Goal: Information Seeking & Learning: Learn about a topic

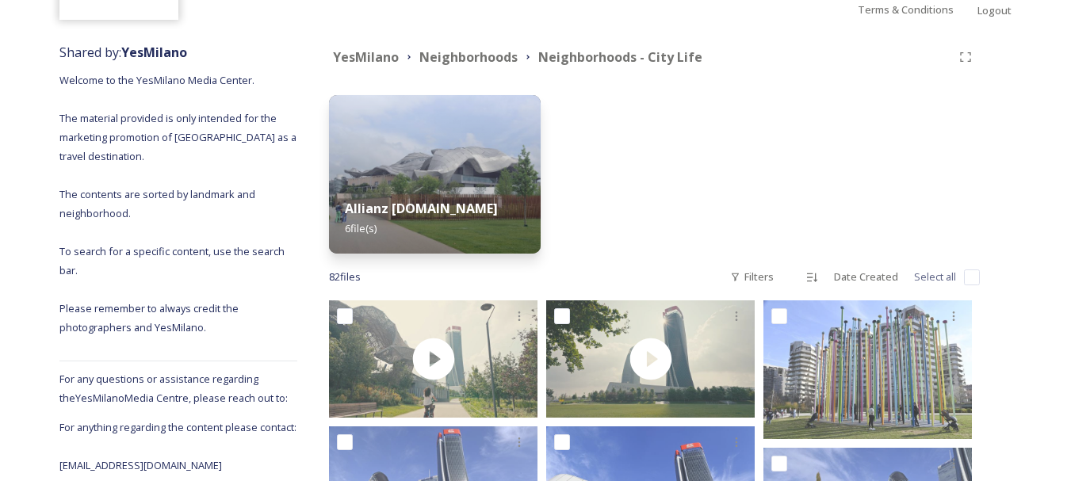
scroll to position [79, 0]
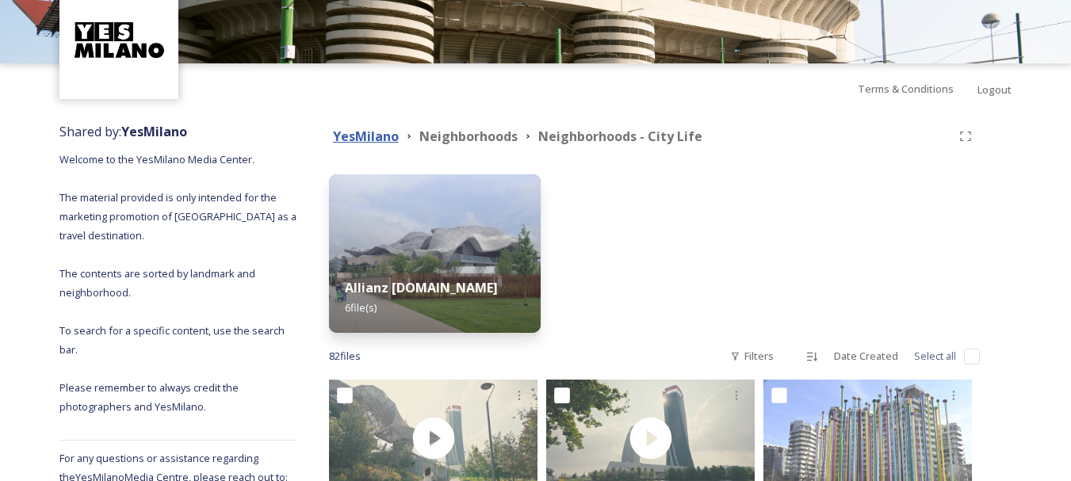
click at [388, 131] on strong "YesMilano" at bounding box center [366, 136] width 66 height 17
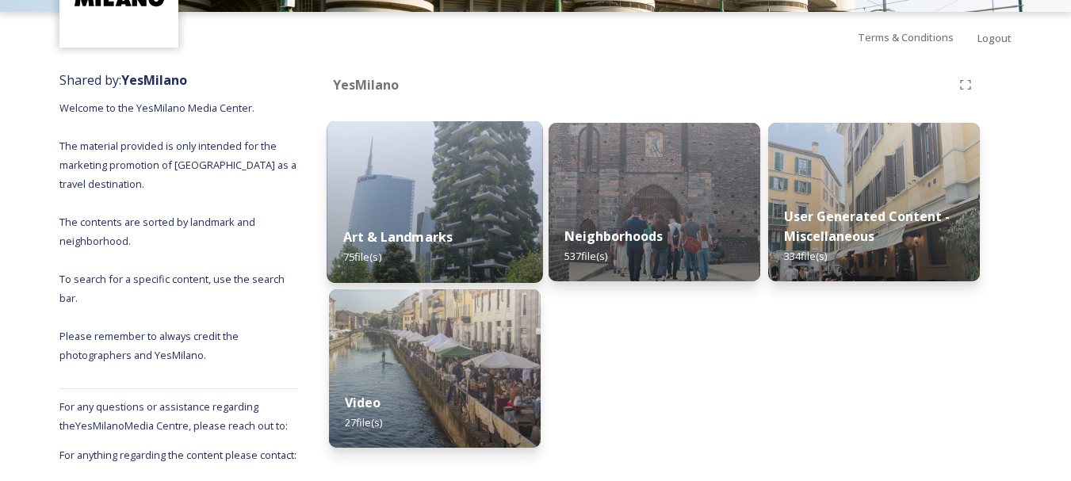
scroll to position [159, 0]
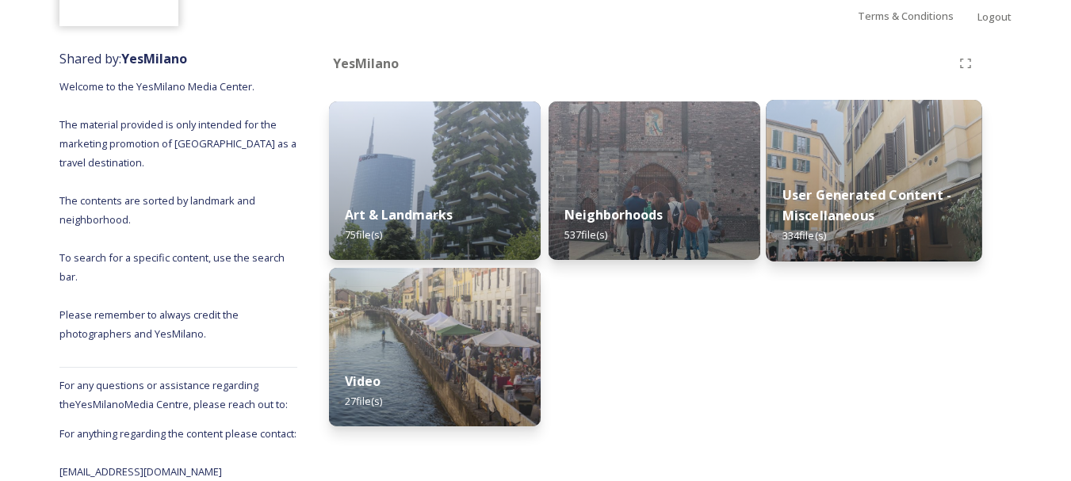
click at [834, 225] on div "User Generated Content - Miscellaneous 334 file(s)" at bounding box center [874, 216] width 216 height 92
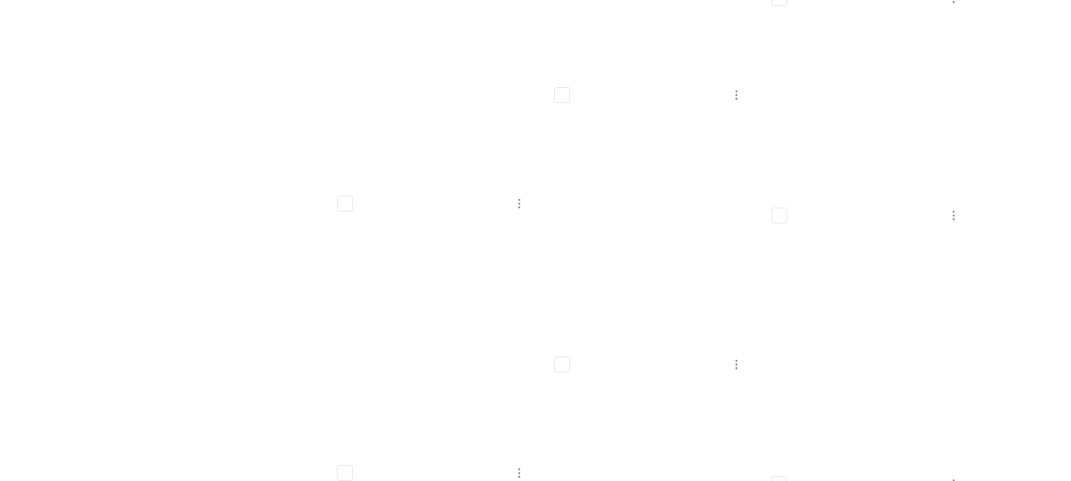
scroll to position [21639, 0]
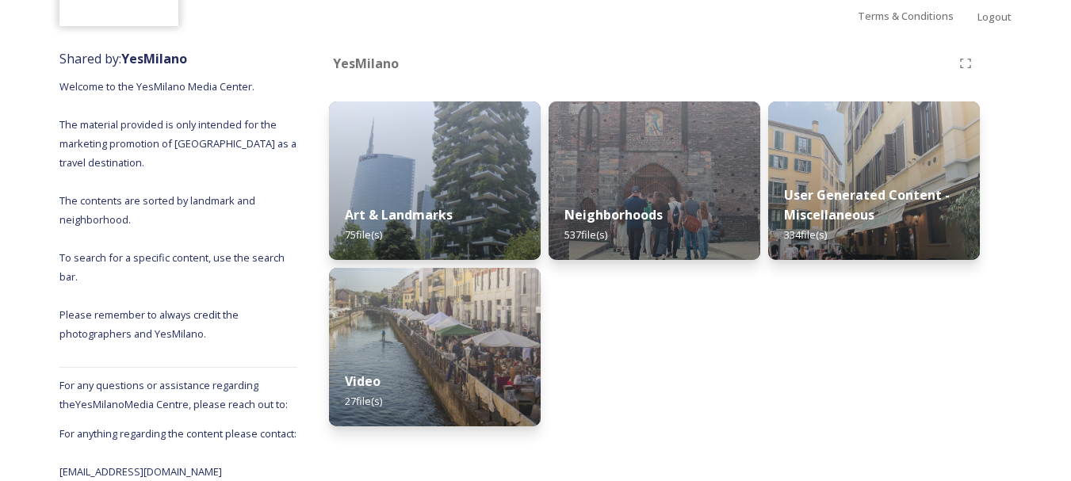
scroll to position [170, 0]
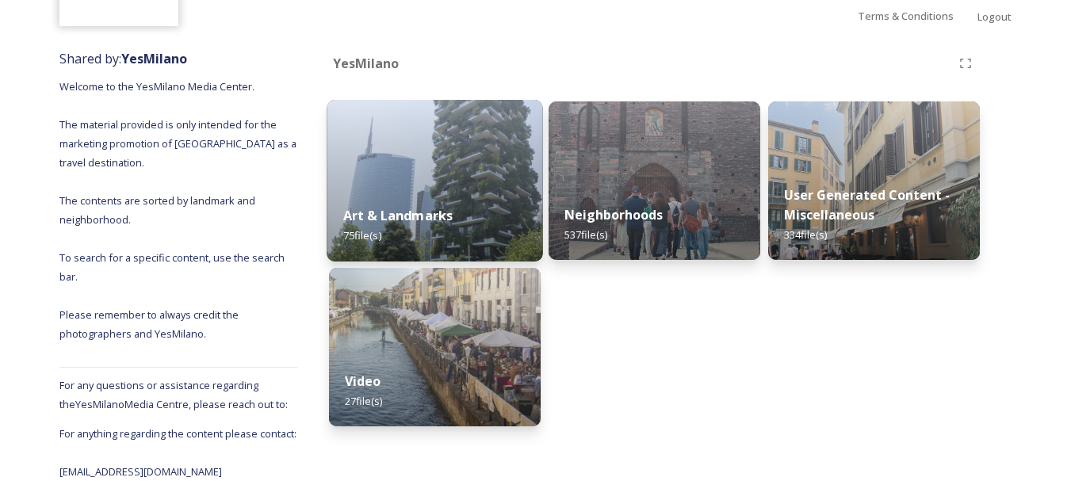
click at [497, 189] on div "Art & Landmarks 75 file(s)" at bounding box center [435, 225] width 216 height 72
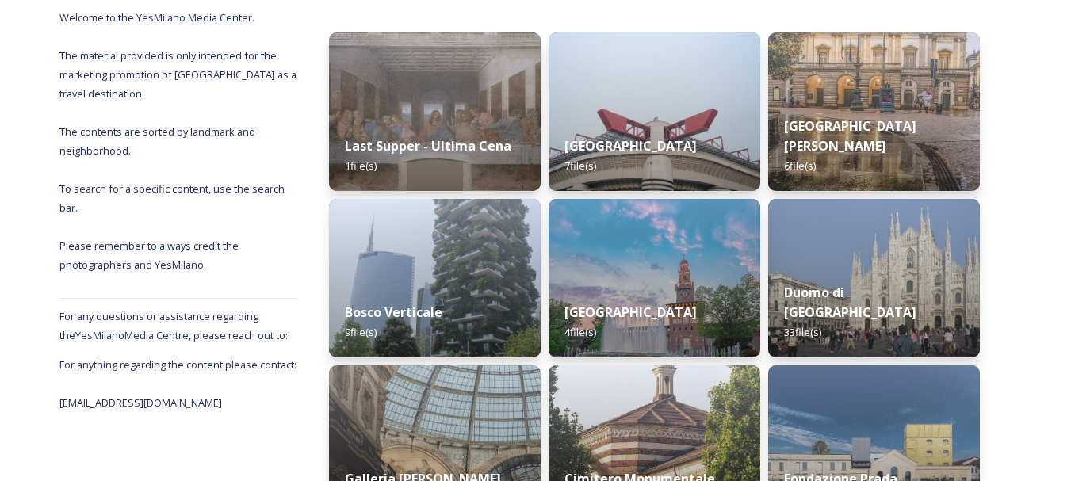
scroll to position [238, 0]
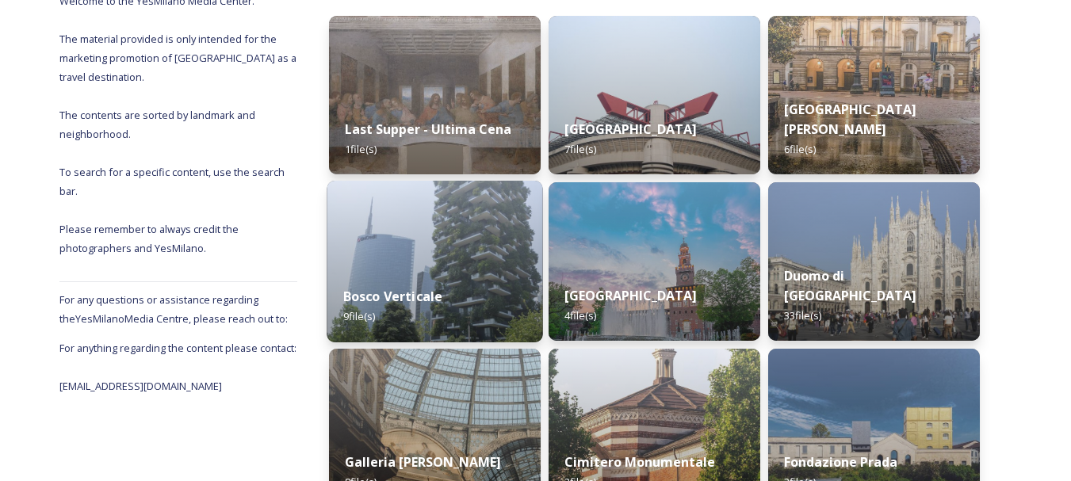
click at [470, 286] on div "Bosco Verticale 9 file(s)" at bounding box center [435, 306] width 216 height 72
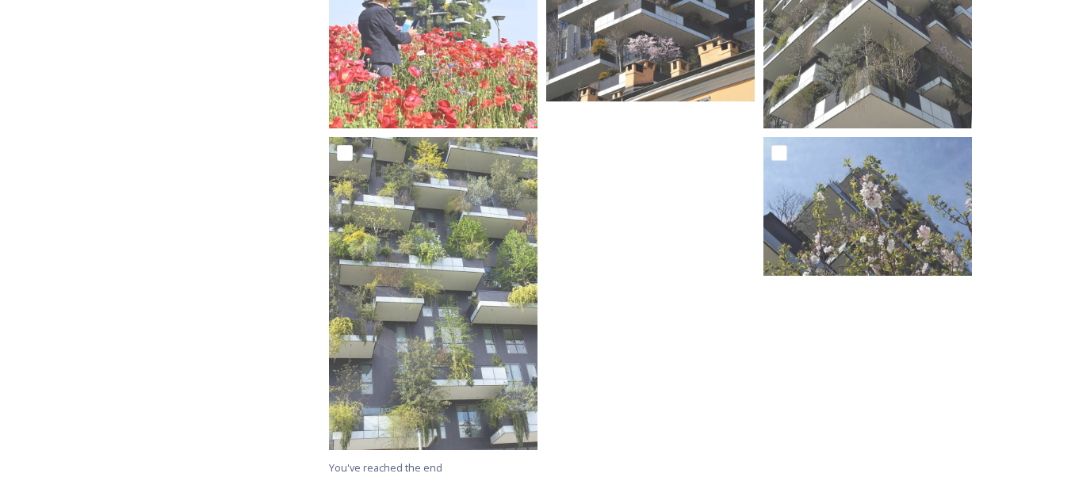
scroll to position [811, 0]
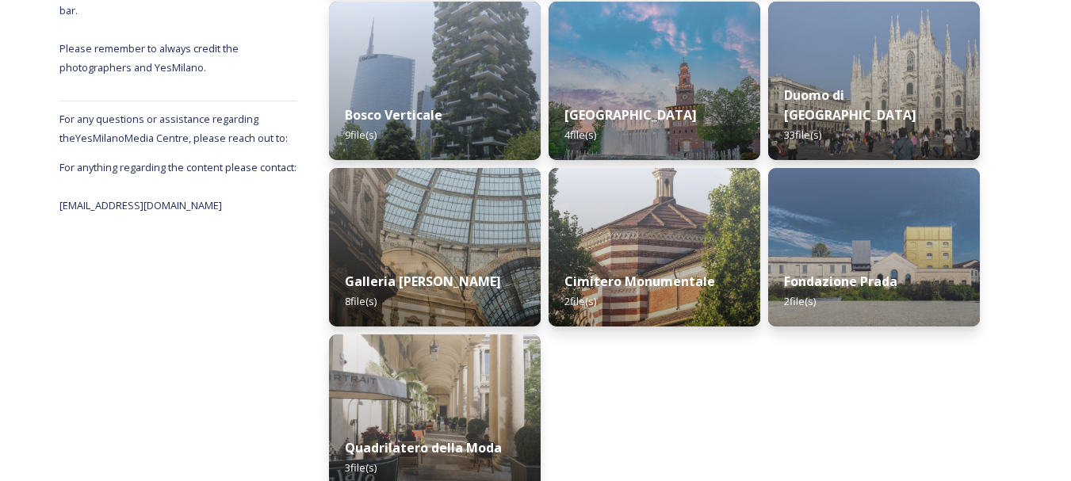
scroll to position [425, 0]
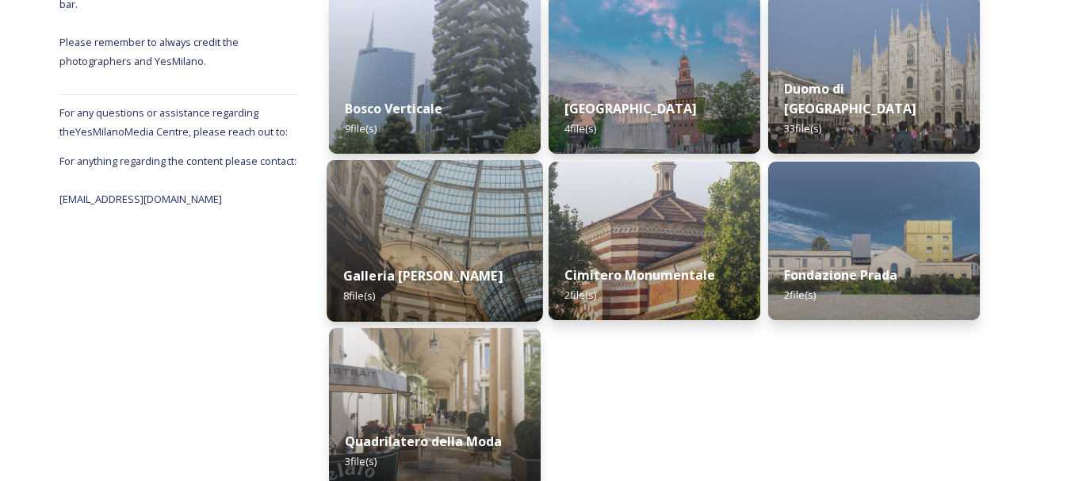
click at [445, 224] on img at bounding box center [435, 241] width 216 height 162
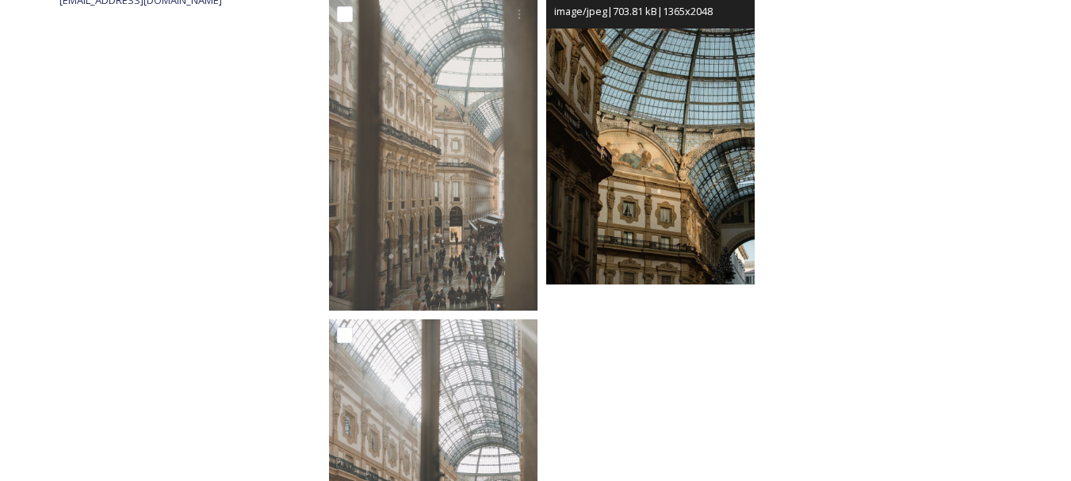
scroll to position [810, 0]
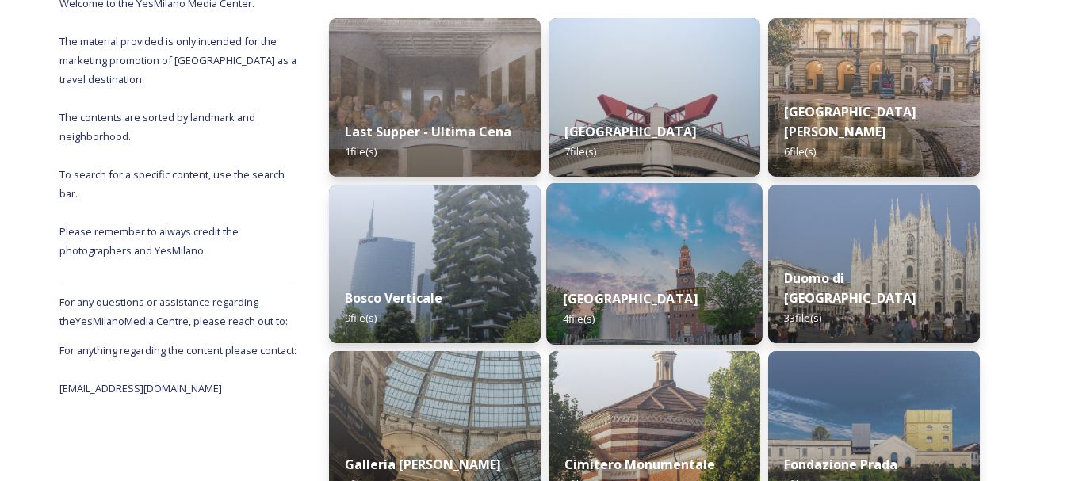
scroll to position [238, 0]
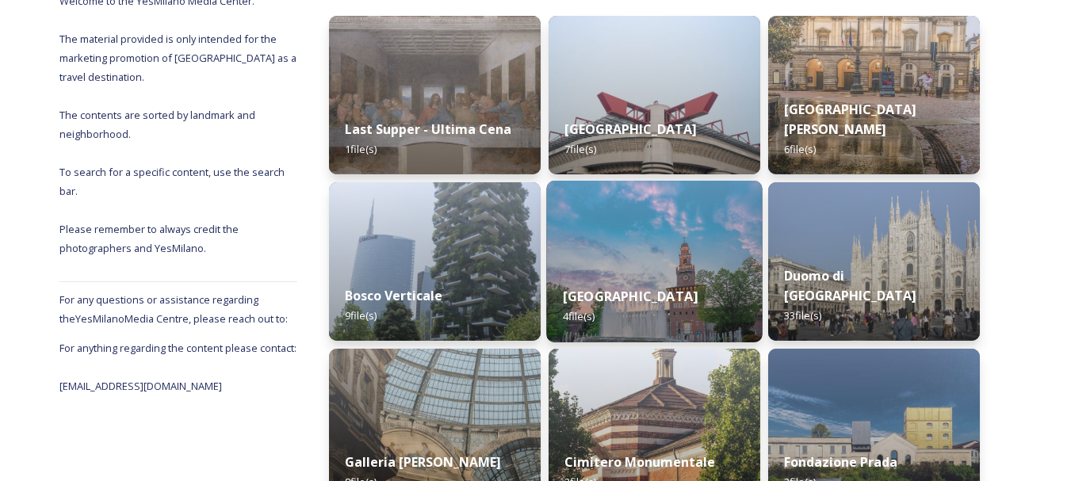
click at [666, 266] on img at bounding box center [654, 262] width 216 height 162
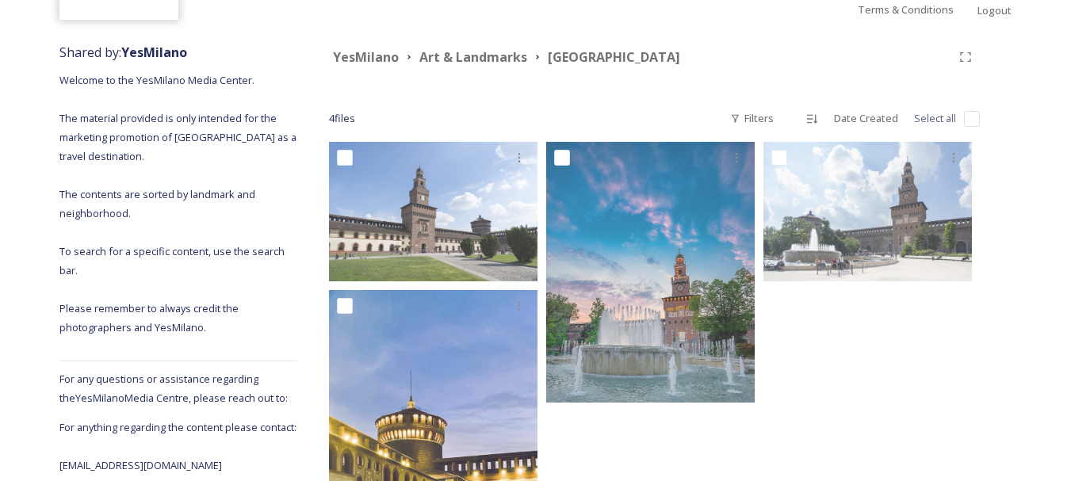
scroll to position [238, 0]
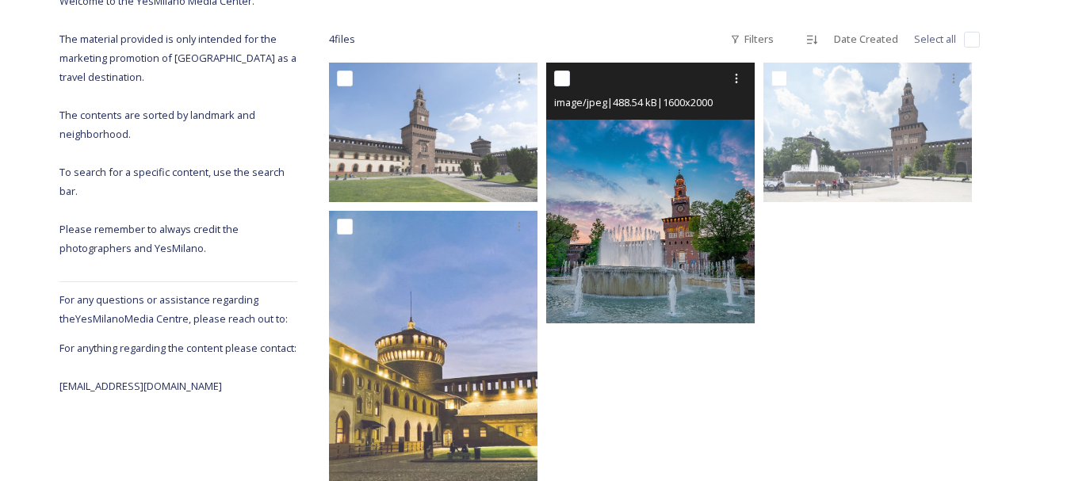
click at [632, 203] on img at bounding box center [650, 193] width 208 height 261
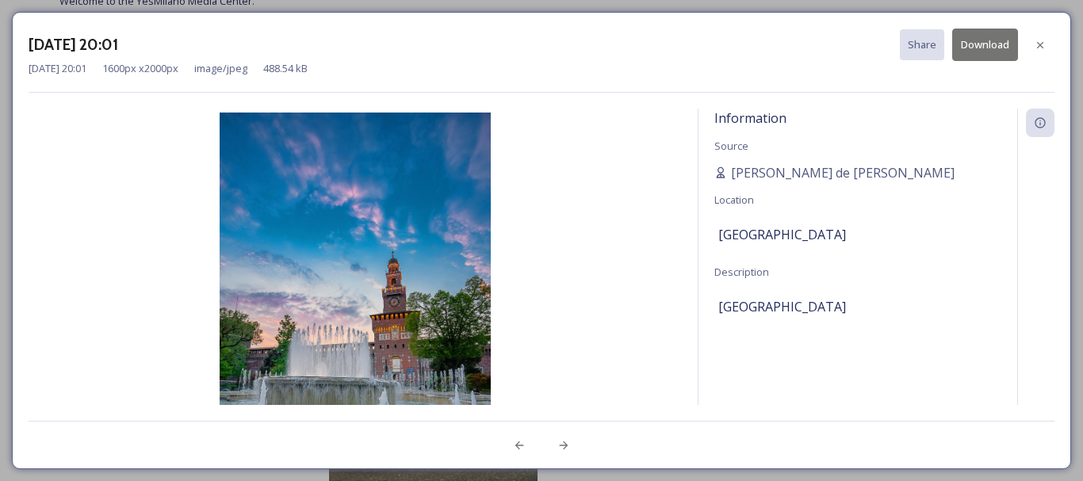
drag, startPoint x: 387, startPoint y: 208, endPoint x: 658, endPoint y: 137, distance: 280.3
click at [658, 137] on img at bounding box center [355, 282] width 653 height 338
click at [1038, 41] on icon at bounding box center [1040, 45] width 13 height 13
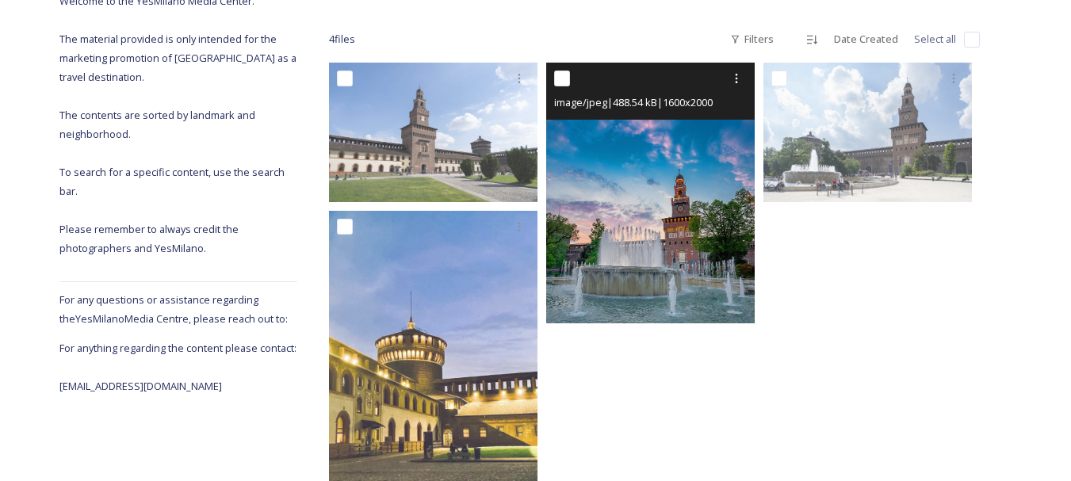
click at [695, 201] on img at bounding box center [650, 193] width 208 height 261
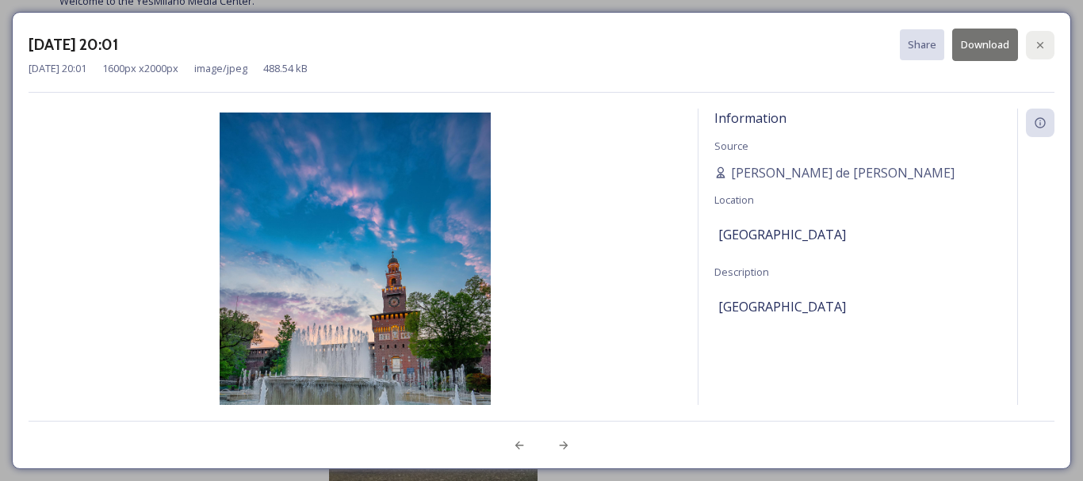
click at [1049, 47] on div at bounding box center [1040, 45] width 29 height 29
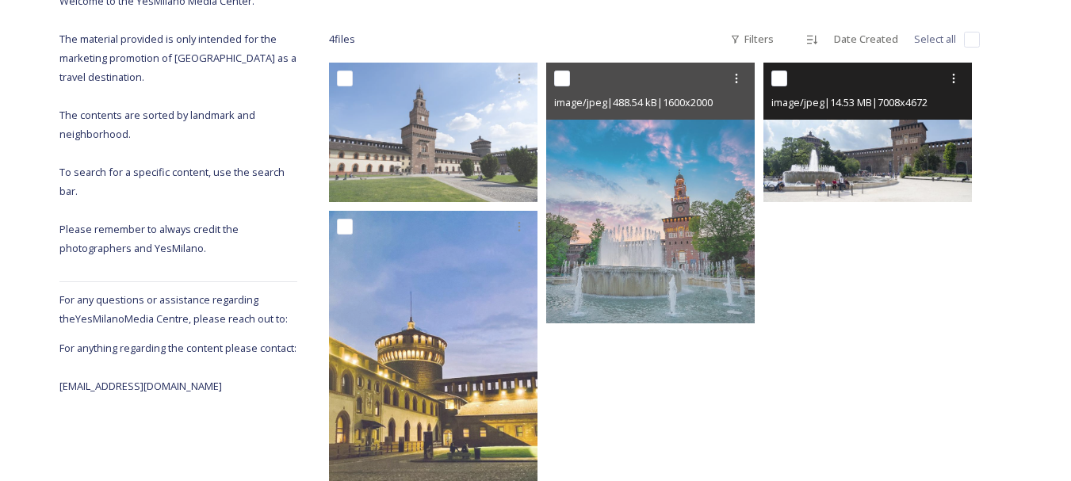
scroll to position [79, 0]
